Goal: Task Accomplishment & Management: Complete application form

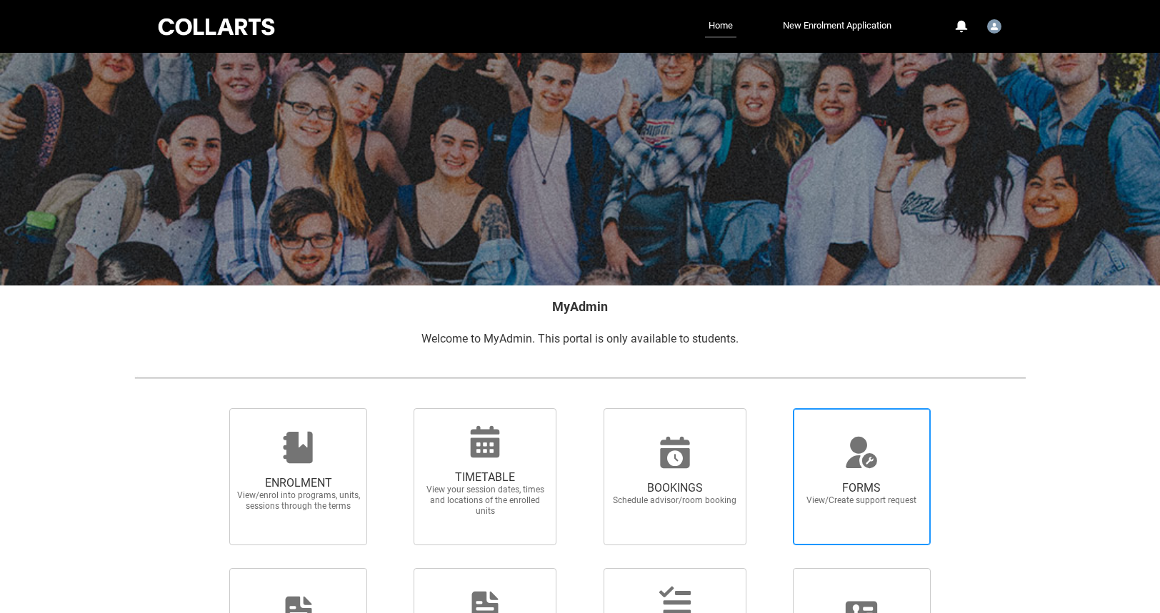
click at [857, 458] on icon at bounding box center [861, 460] width 31 height 15
click at [775, 408] on input "FORMS View/Create support request" at bounding box center [775, 408] width 1 height 1
radio input "true"
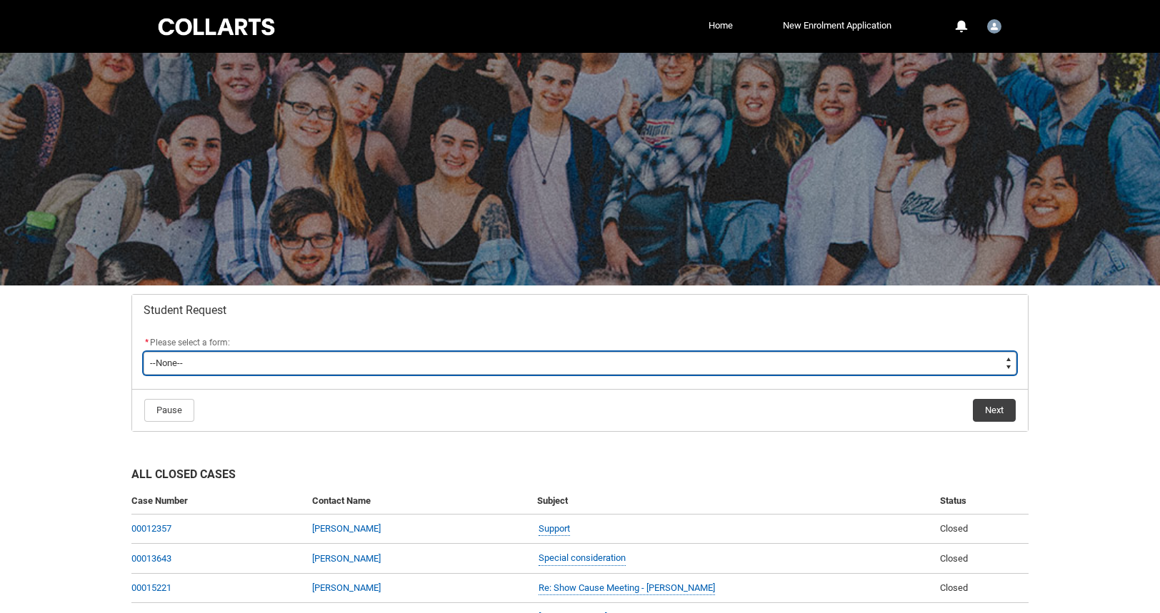
click at [235, 366] on select "--None-- Academic Transcript Application to Appeal Assignment Extension Change …" at bounding box center [580, 363] width 873 height 23
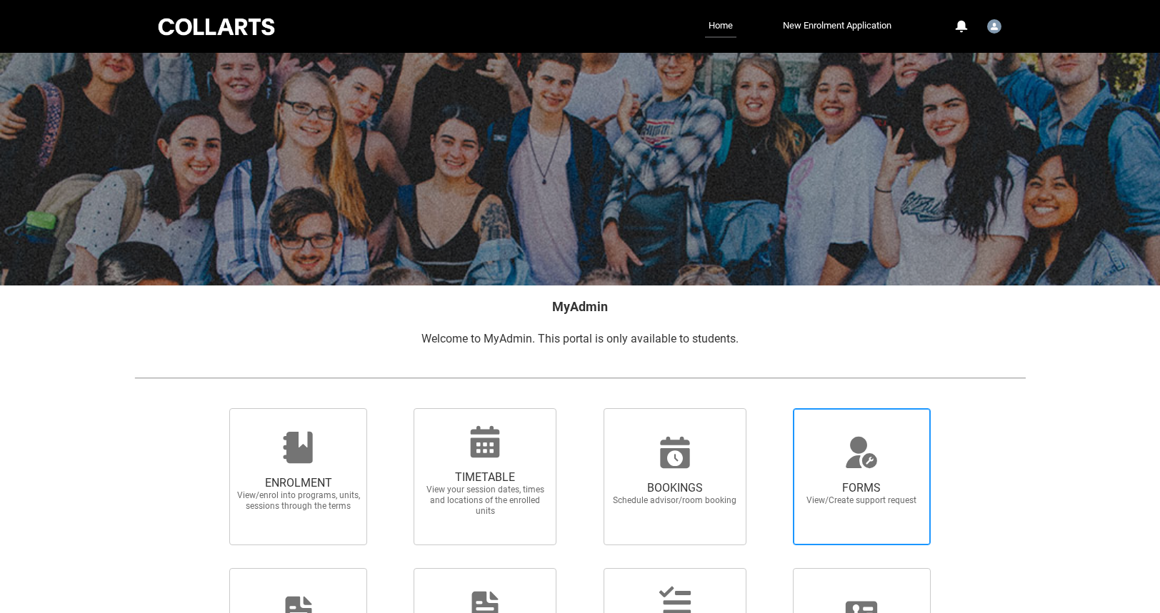
click at [853, 461] on icon at bounding box center [861, 460] width 31 height 15
click at [775, 408] on input "FORMS View/Create support request" at bounding box center [775, 408] width 1 height 1
radio input "true"
